Goal: Task Accomplishment & Management: Complete application form

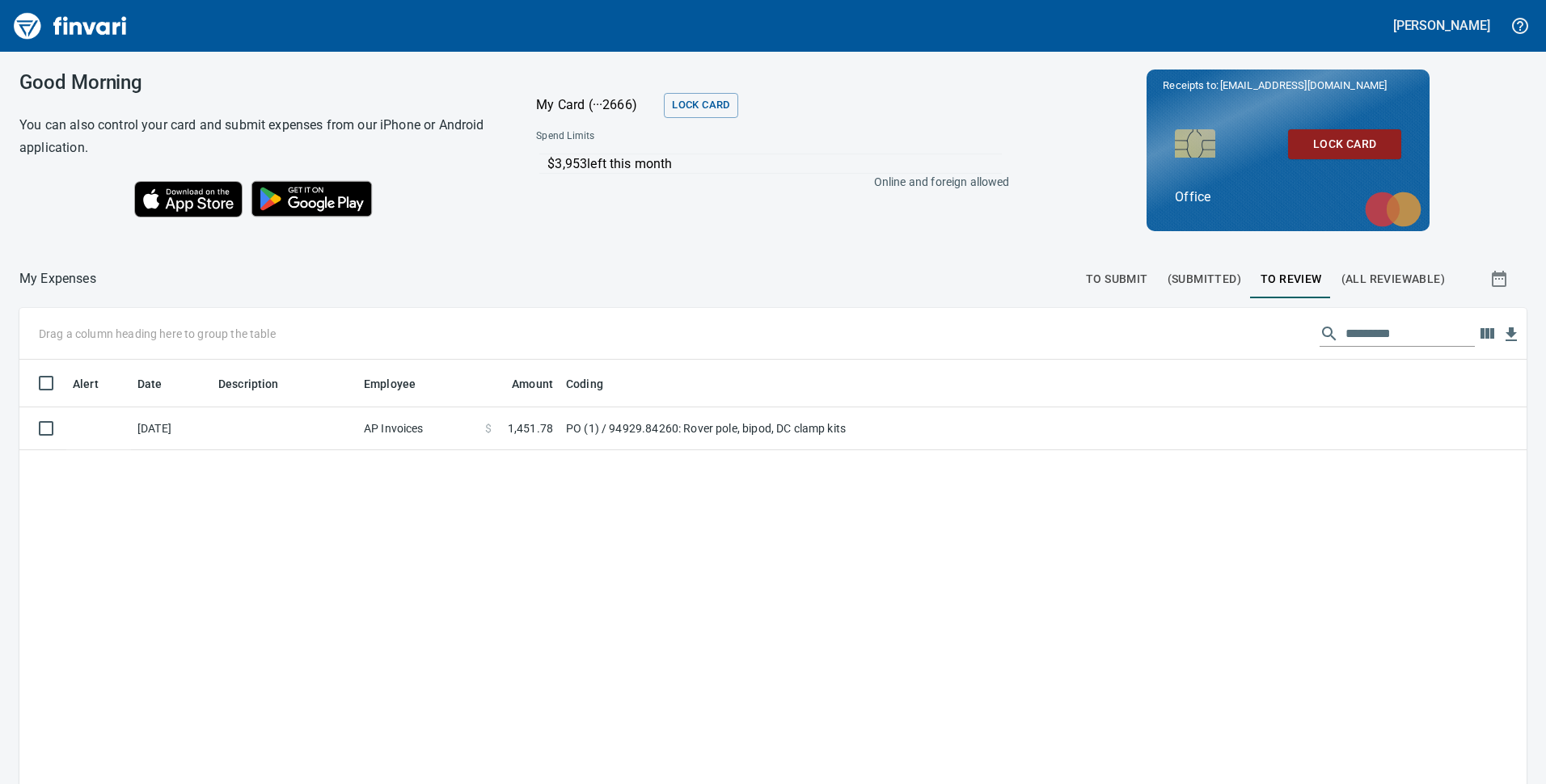
scroll to position [594, 1479]
click at [698, 280] on div at bounding box center [586, 278] width 980 height 39
click at [829, 569] on div "Alert Date Description Employee Amount Coding [DATE] AP Invoices $ 1,451.78 PO …" at bounding box center [773, 663] width 1507 height 607
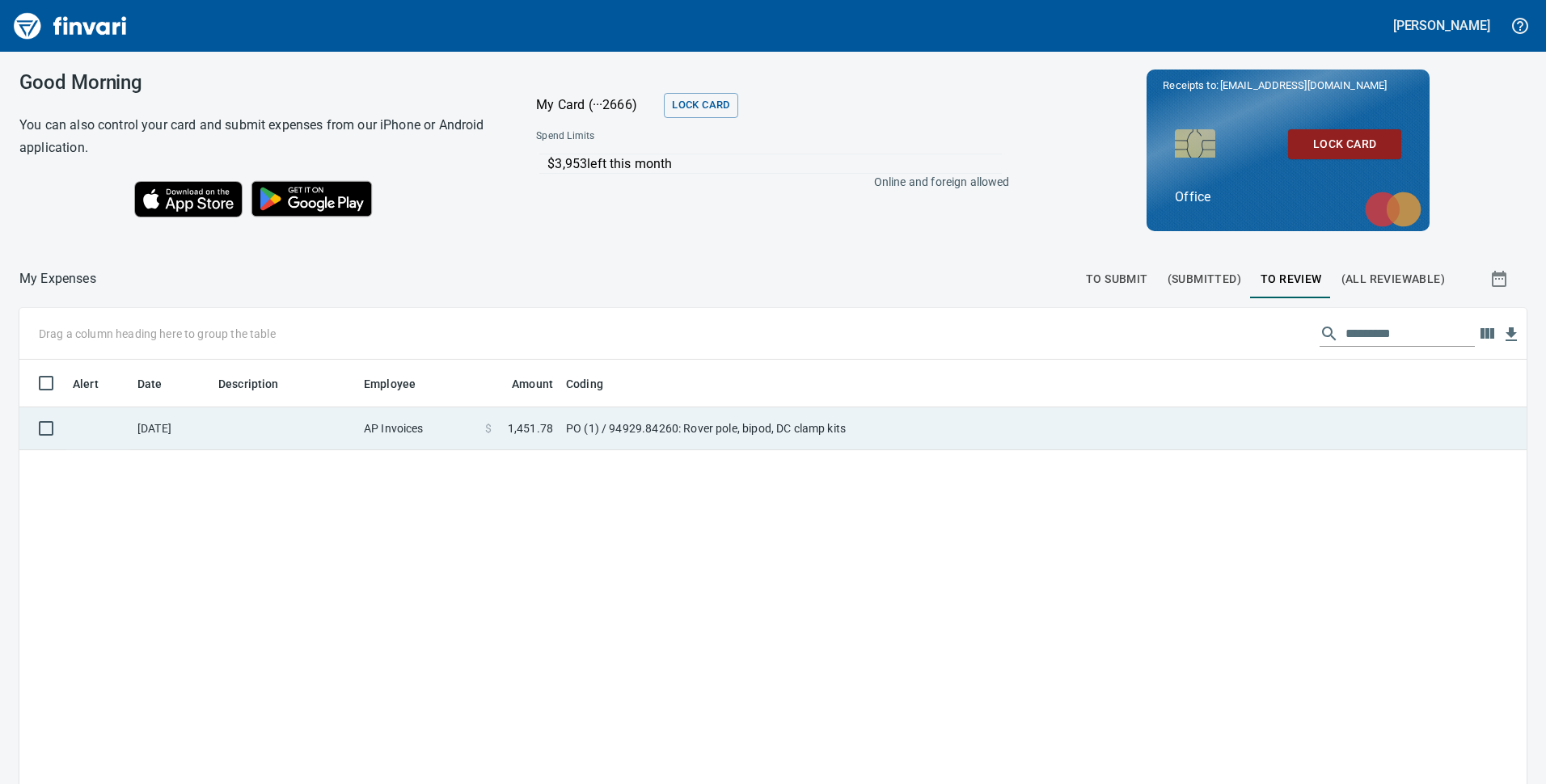
click at [714, 423] on td "PO (1) / 94929.84260: Rover pole, bipod, DC clamp kits" at bounding box center [761, 429] width 404 height 43
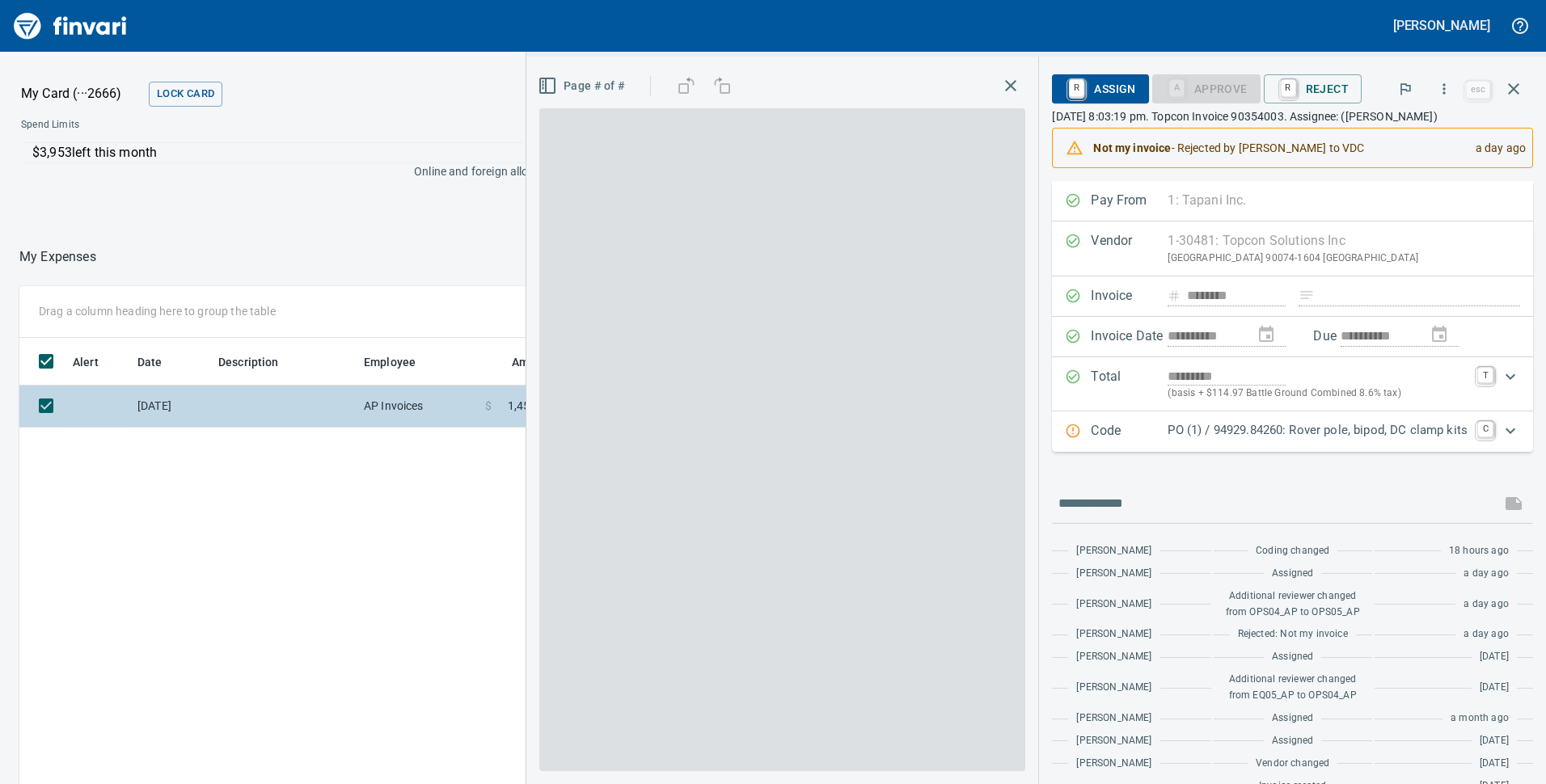
scroll to position [594, 1079]
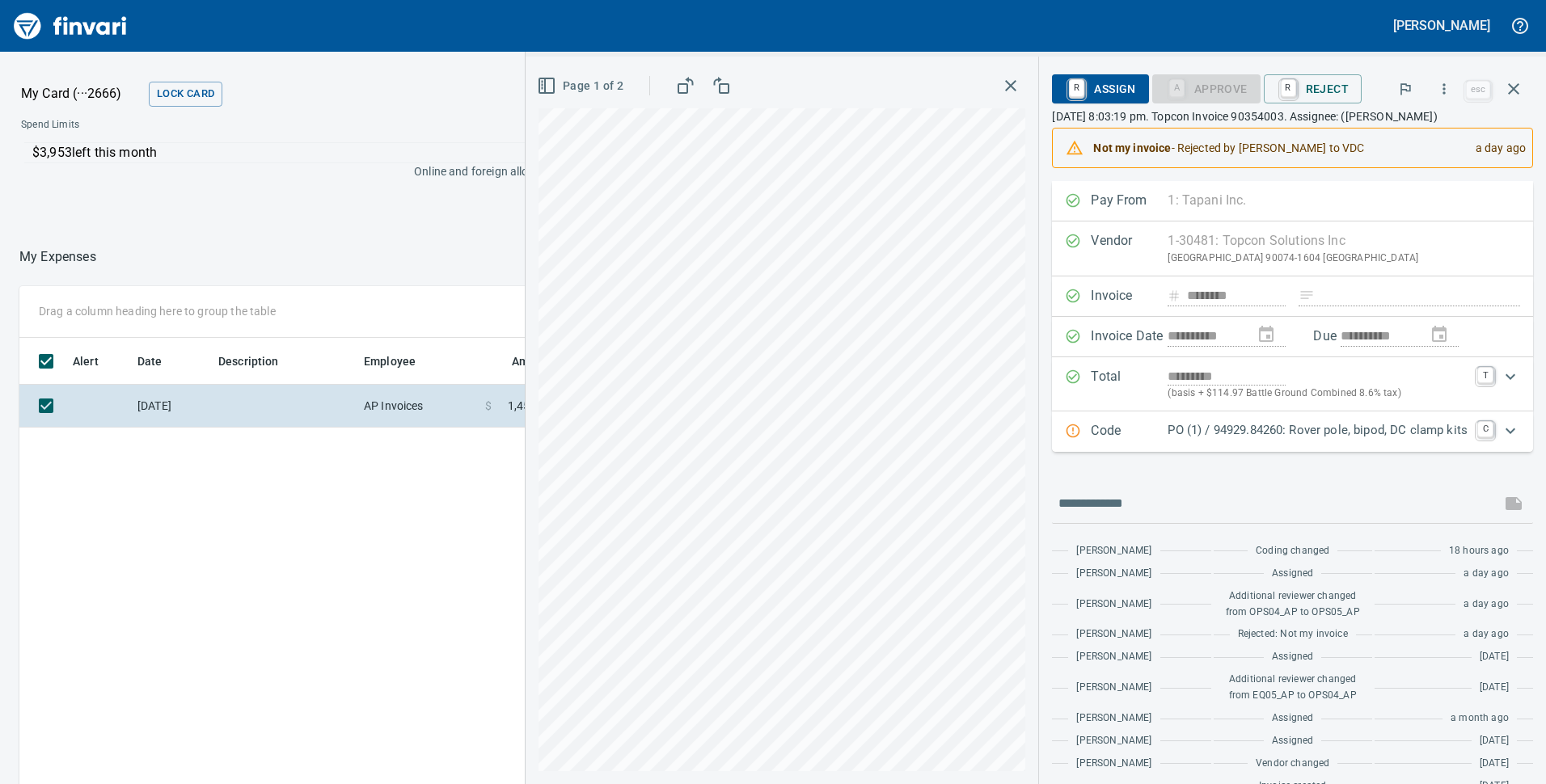
click at [1283, 433] on p "PO (1) / 94929.84260: Rover pole, bipod, DC clamp kits" at bounding box center [1318, 431] width 300 height 19
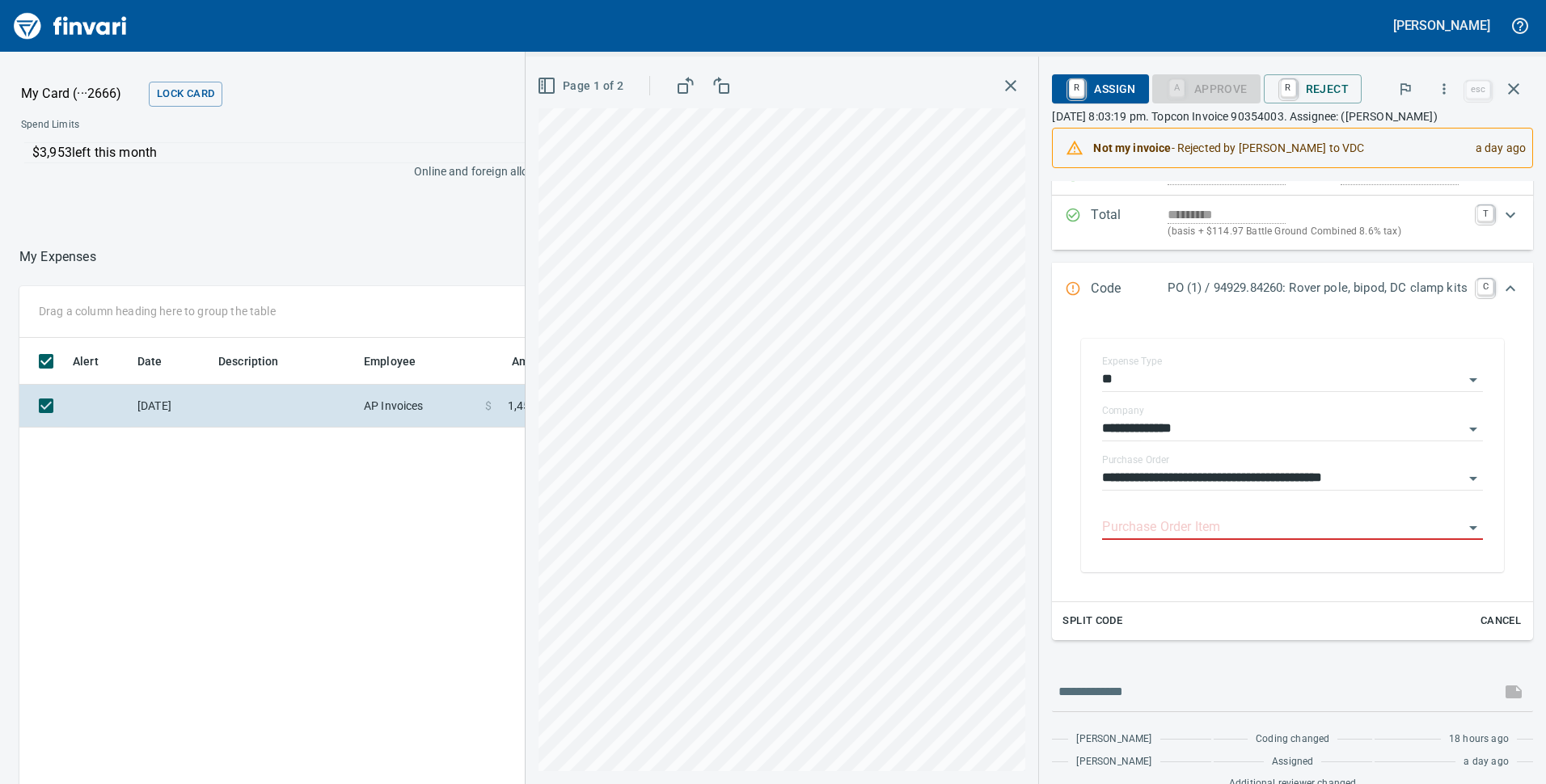
scroll to position [242, 0]
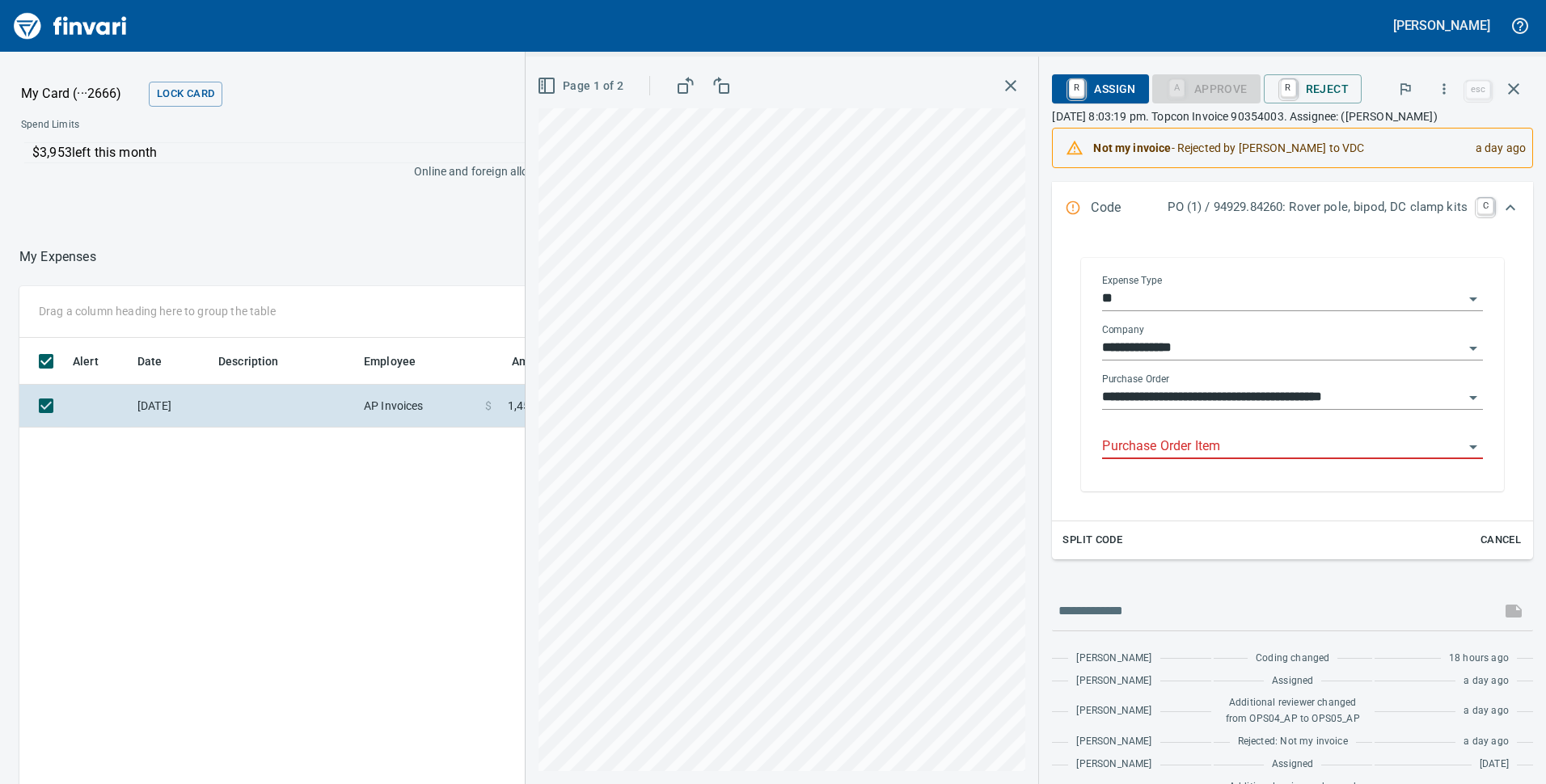
click at [1273, 451] on input "Purchase Order Item" at bounding box center [1282, 447] width 361 height 22
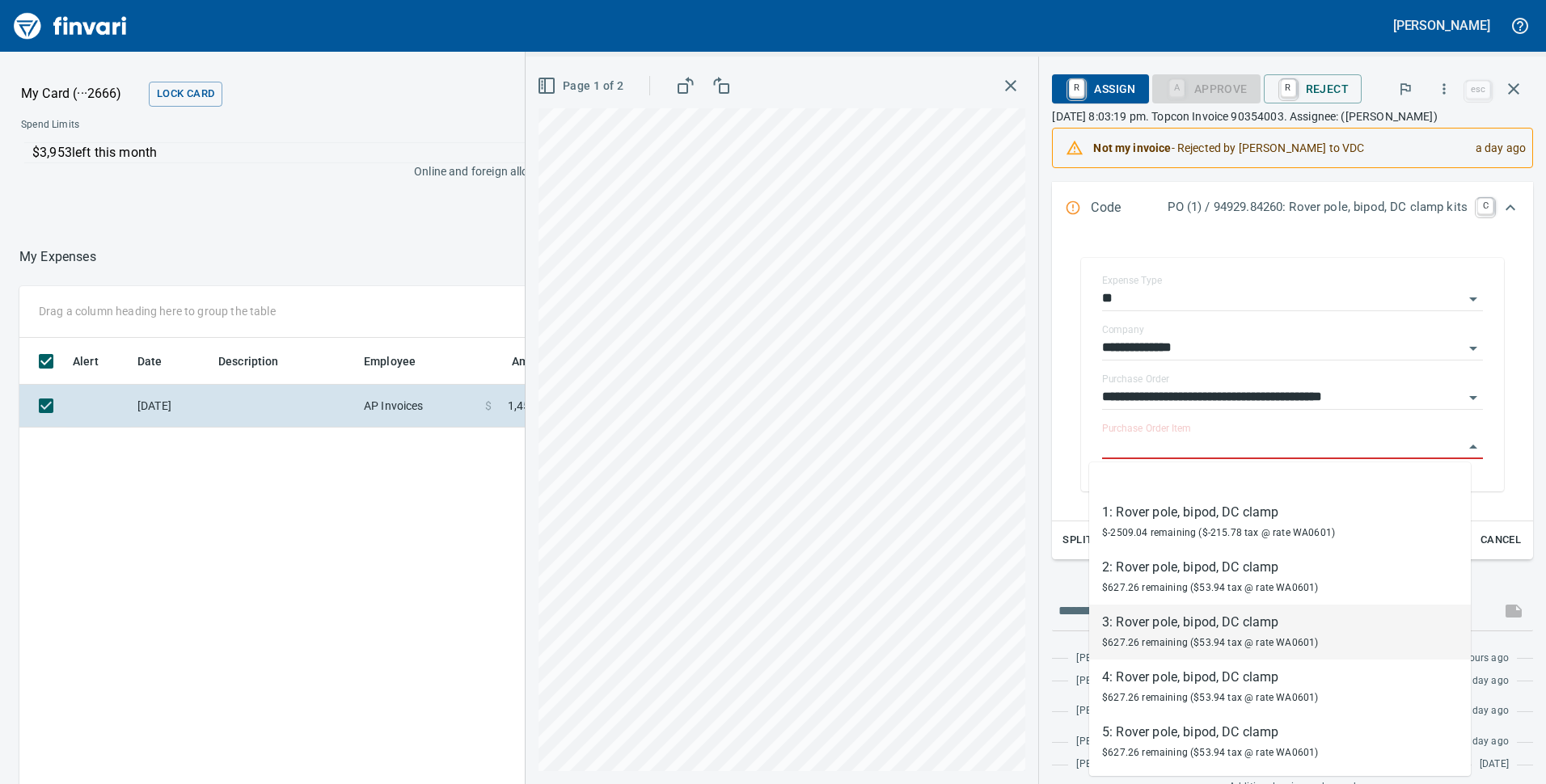
scroll to position [0, 0]
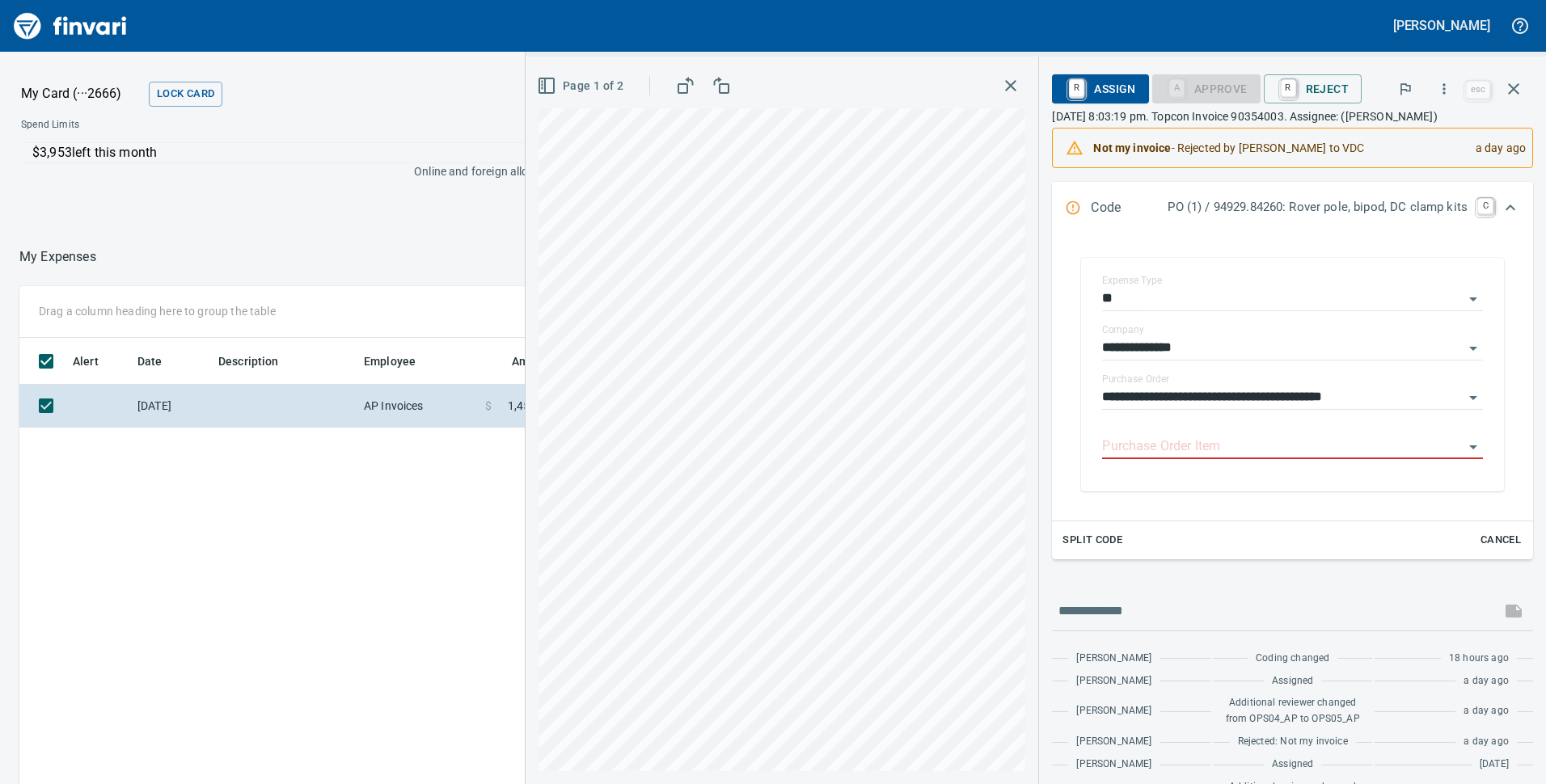
click at [1505, 498] on div "**********" at bounding box center [1293, 375] width 455 height 266
click at [1495, 544] on span "Cancel" at bounding box center [1500, 540] width 44 height 19
type input "*****"
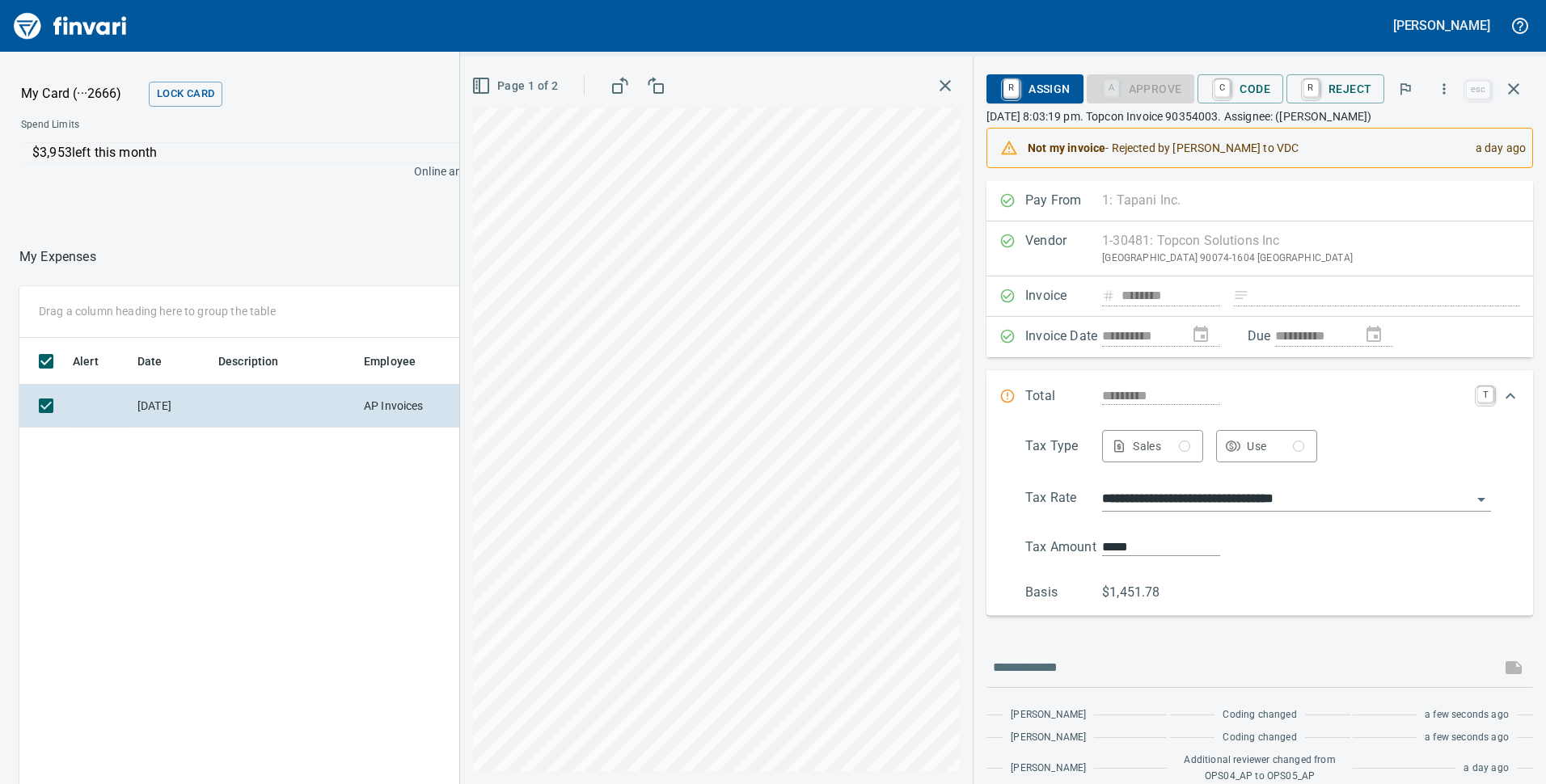
scroll to position [594, 1079]
